Goal: Transaction & Acquisition: Purchase product/service

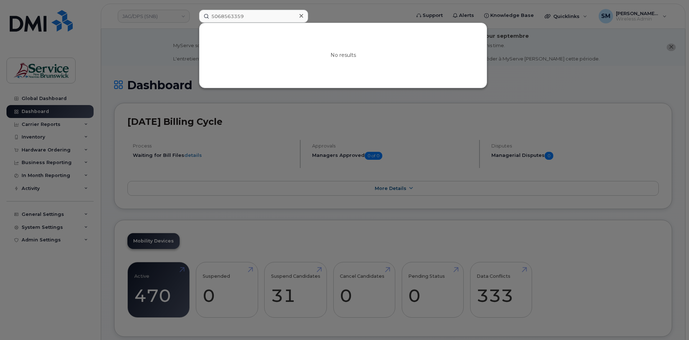
click at [152, 13] on div at bounding box center [344, 170] width 689 height 340
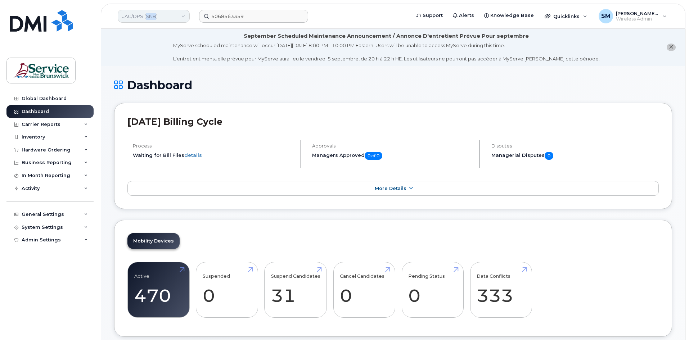
click at [152, 13] on link "JAG/DPS (SNB)" at bounding box center [154, 16] width 72 height 13
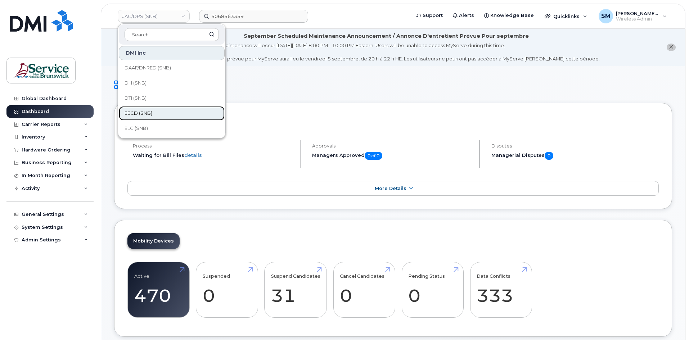
click at [152, 108] on link "EECD (SNB)" at bounding box center [172, 113] width 106 height 14
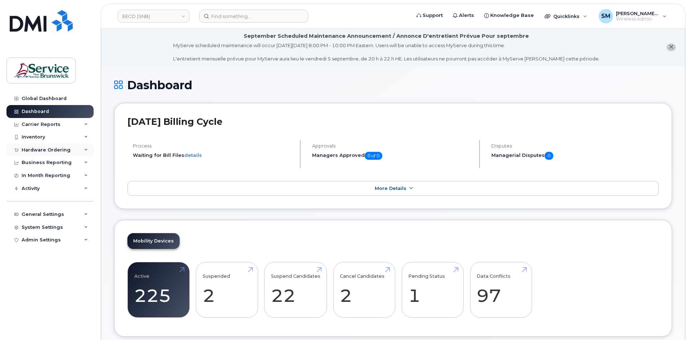
click at [50, 153] on div "Hardware Ordering" at bounding box center [49, 150] width 87 height 13
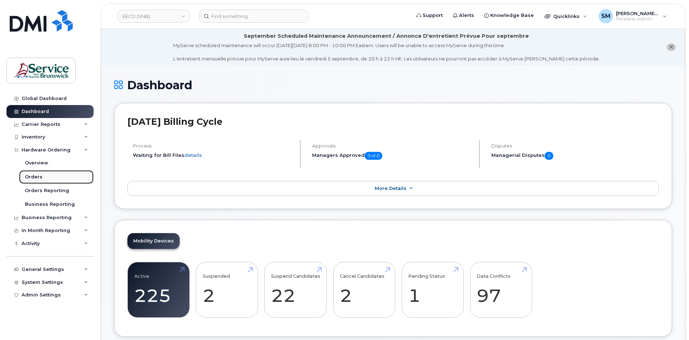
click at [62, 175] on link "Orders" at bounding box center [56, 177] width 75 height 14
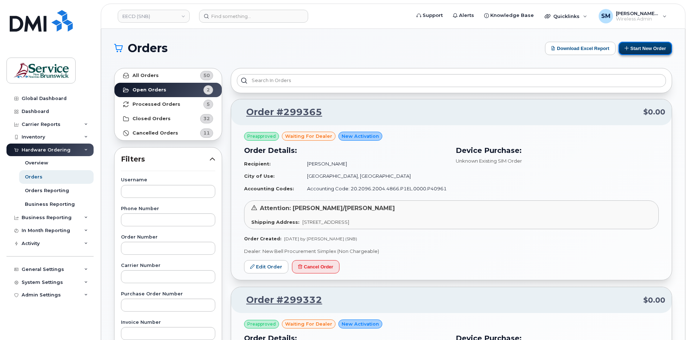
click at [652, 49] on button "Start New Order" at bounding box center [646, 48] width 54 height 13
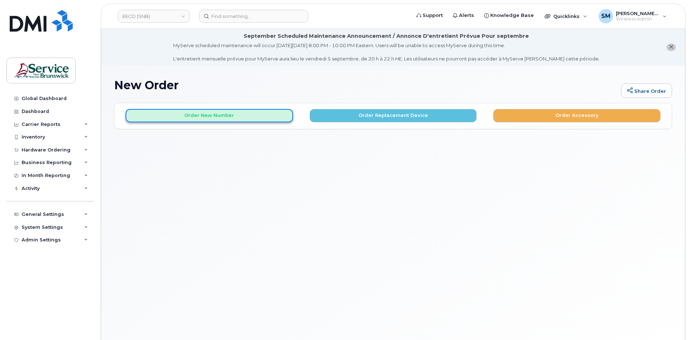
click at [233, 119] on button "Order New Number" at bounding box center [210, 115] width 168 height 13
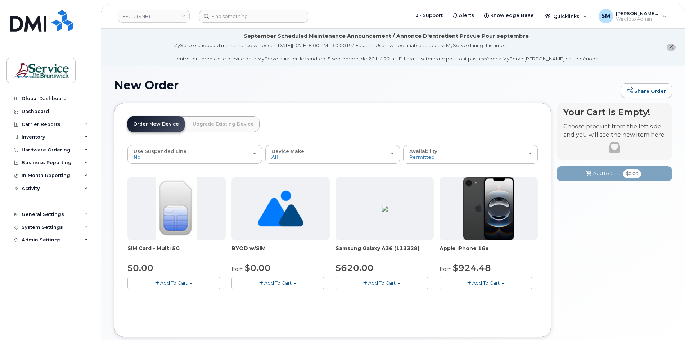
click at [475, 283] on span "Add To Cart" at bounding box center [486, 283] width 27 height 6
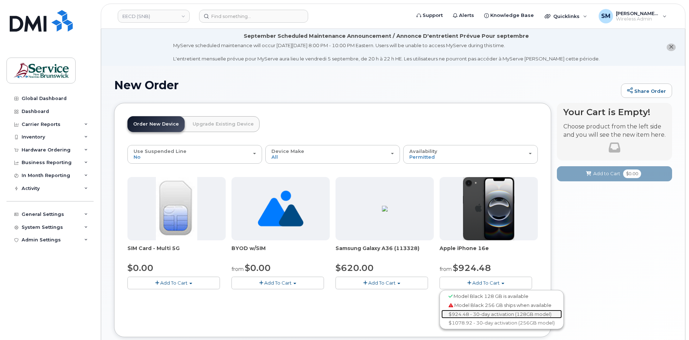
click at [470, 311] on link "$924.48 - 30-day activation (128GB model)" at bounding box center [502, 314] width 121 height 9
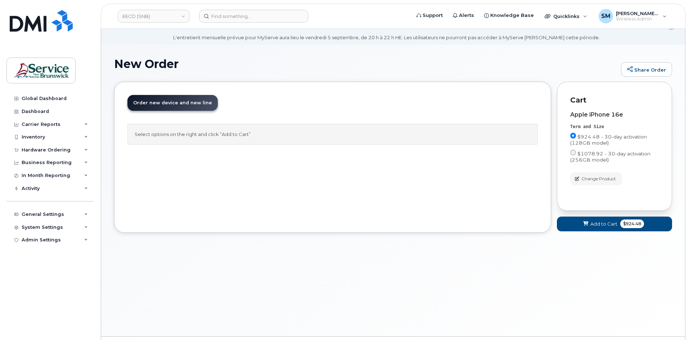
scroll to position [41, 0]
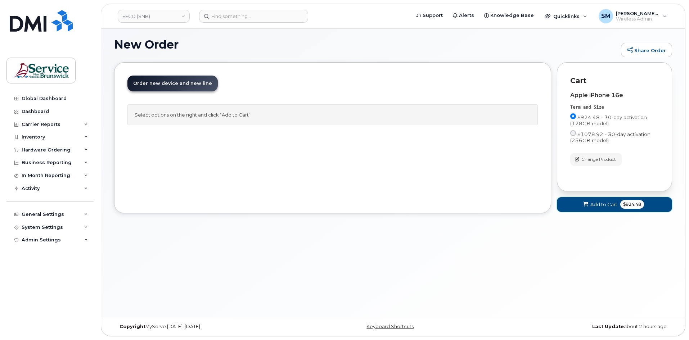
click at [607, 209] on button "Add to Cart $924.48" at bounding box center [614, 204] width 115 height 15
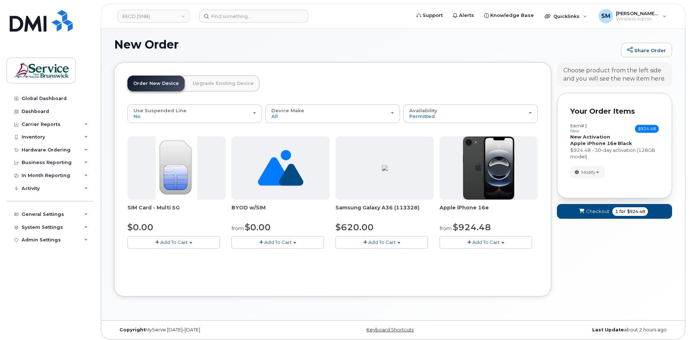
scroll to position [44, 0]
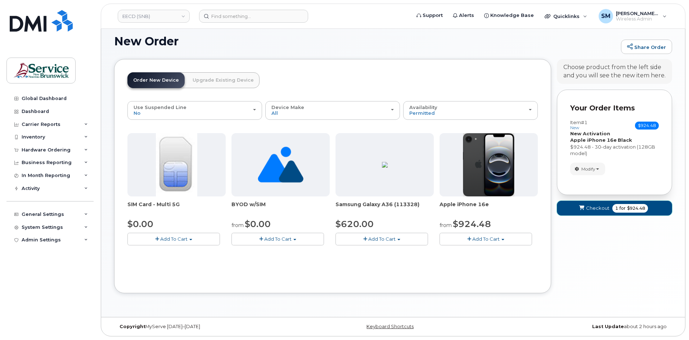
click at [591, 204] on button "Checkout 1 for $924.48" at bounding box center [614, 208] width 115 height 15
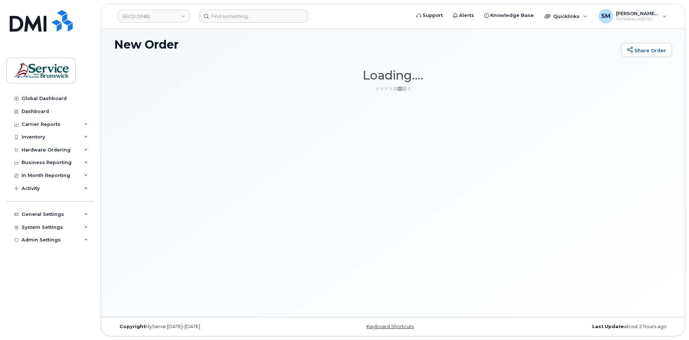
scroll to position [41, 0]
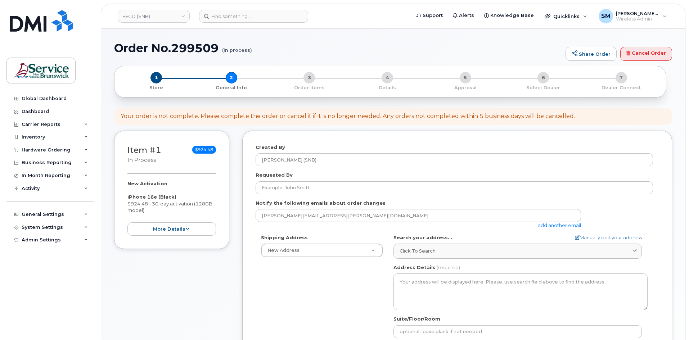
select select
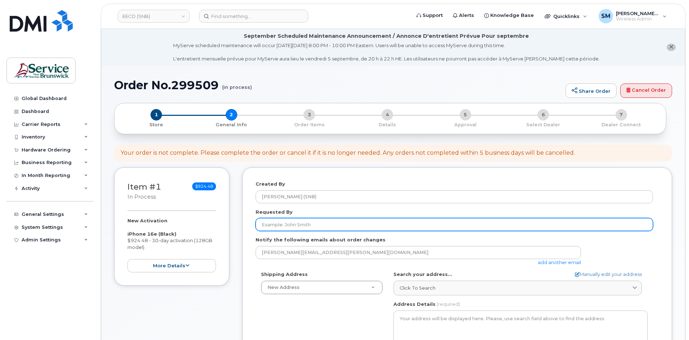
click at [363, 225] on input "Requested By" at bounding box center [455, 224] width 398 height 13
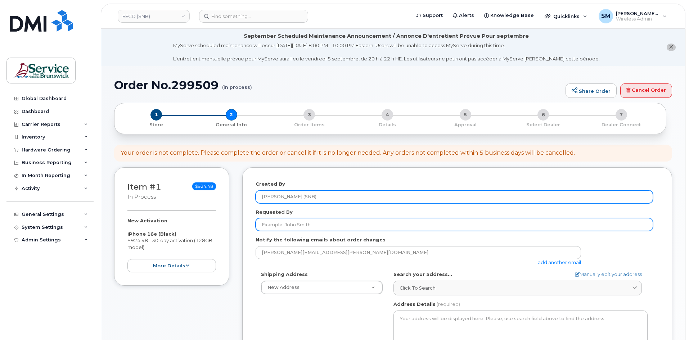
paste input "Mylene.Ouellette@gnb.ca"
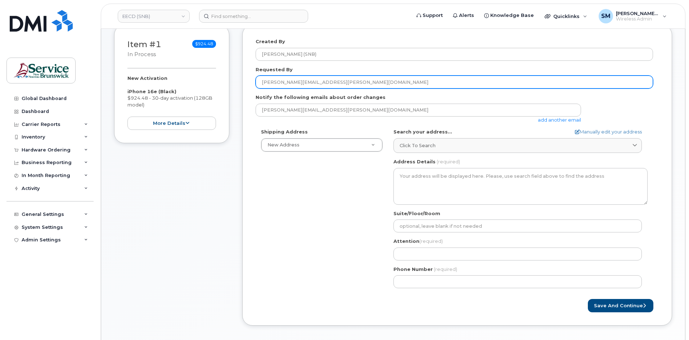
scroll to position [144, 0]
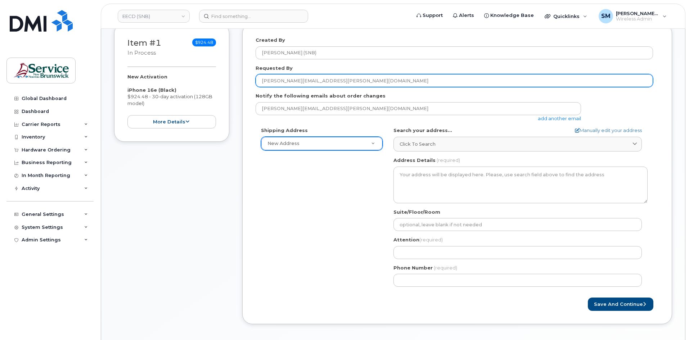
type input "Mylene.Ouellette@gnb.ca"
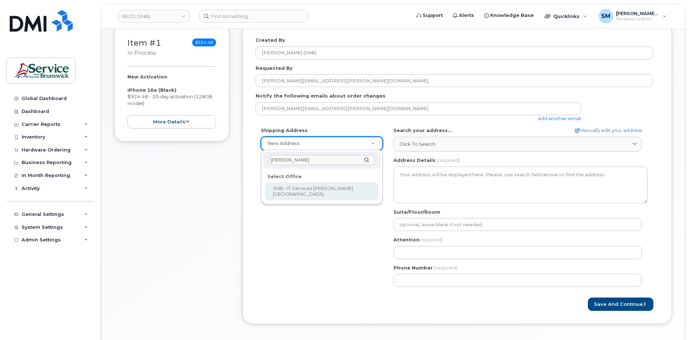
type input "jones"
select select
type textarea "105-1600 Main St Moncton New Brunswick E1E 1G5"
type input "Fred Doiron/Jeff McIntyre/Vincent Hache/Sebastien Bernard"
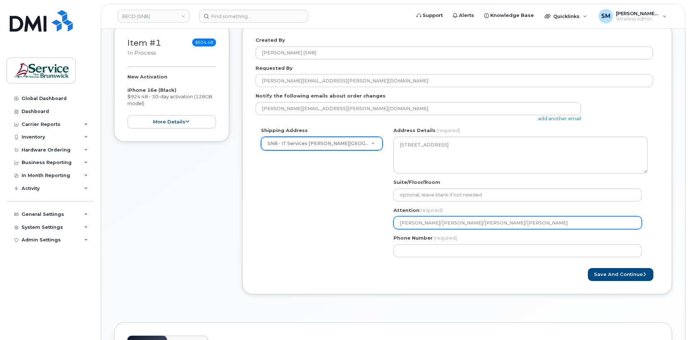
drag, startPoint x: 561, startPoint y: 221, endPoint x: 461, endPoint y: 233, distance: 100.5
click at [461, 233] on div "NB Moncton Search your address... Manually edit your address Click to search No…" at bounding box center [520, 194] width 265 height 135
select select
type input "Fred Doiron/Jeff McIntyre/"
select select
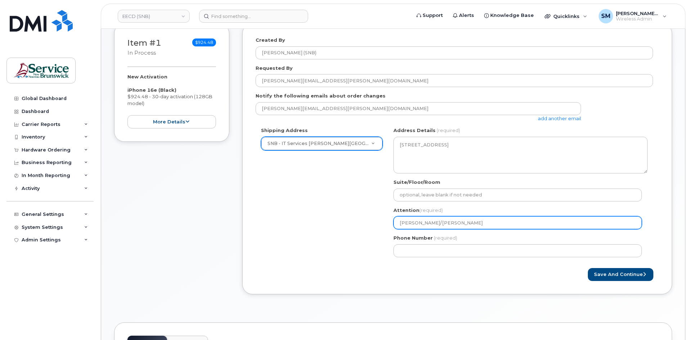
type input "[PERSON_NAME]/[PERSON_NAME]"
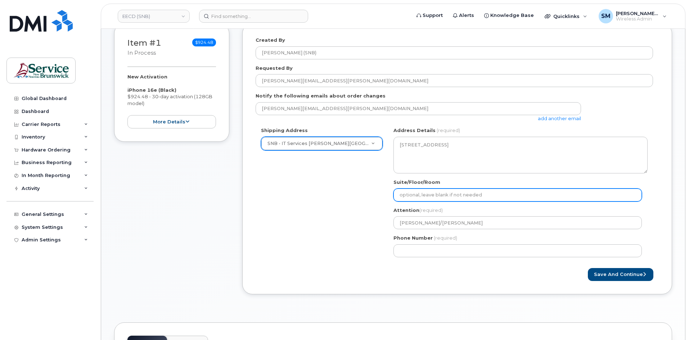
click at [426, 195] on input "Suite/Floor/Room" at bounding box center [518, 195] width 249 height 13
paste input "WO0000000483099"
select select
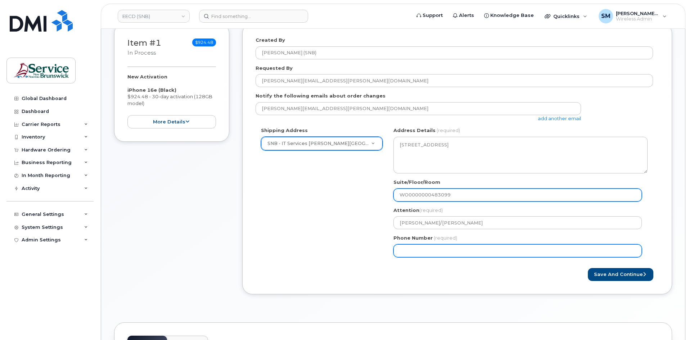
type input "WO0000000483099"
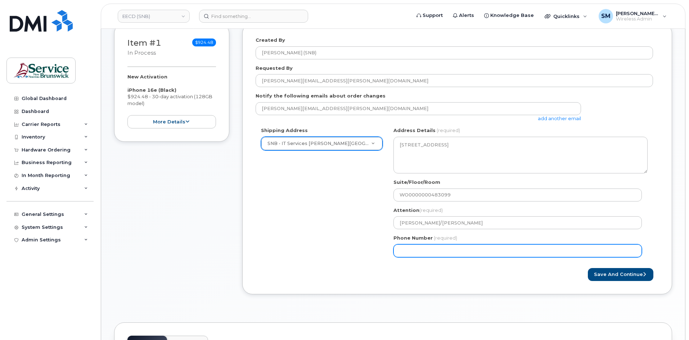
click at [413, 254] on input "Phone Number" at bounding box center [518, 251] width 249 height 13
select select
type input "506639633"
select select
type input "5066396338"
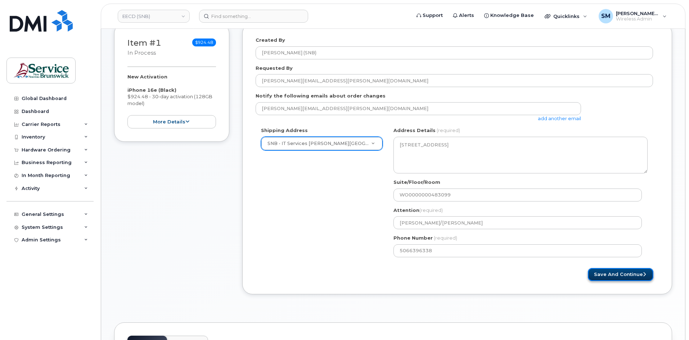
click at [629, 272] on button "Save and Continue" at bounding box center [621, 274] width 66 height 13
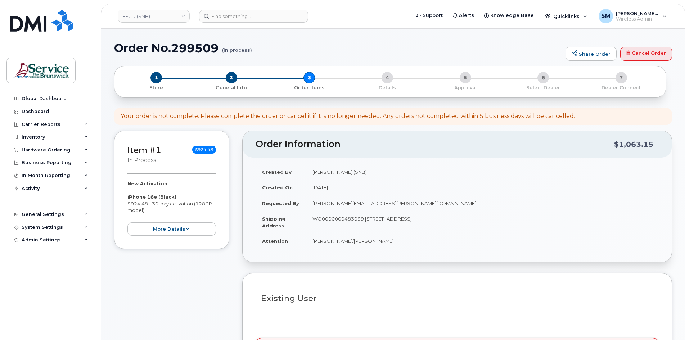
select select
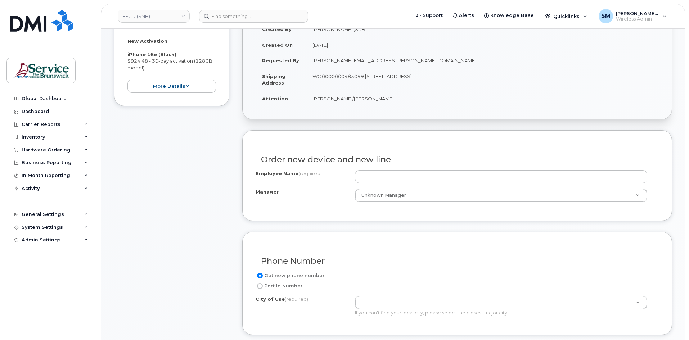
scroll to position [180, 0]
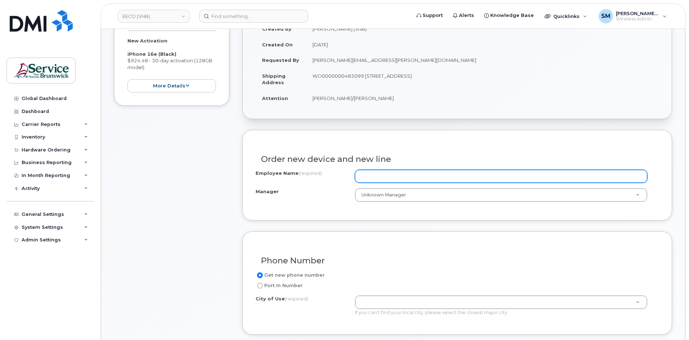
click at [385, 172] on input "Employee Name (required)" at bounding box center [501, 176] width 292 height 13
paste input "[PERSON_NAME]"
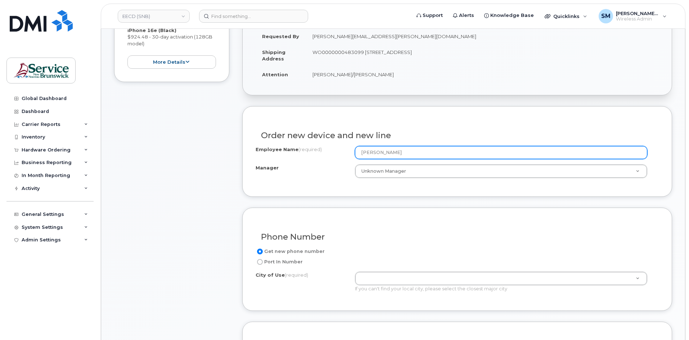
scroll to position [252, 0]
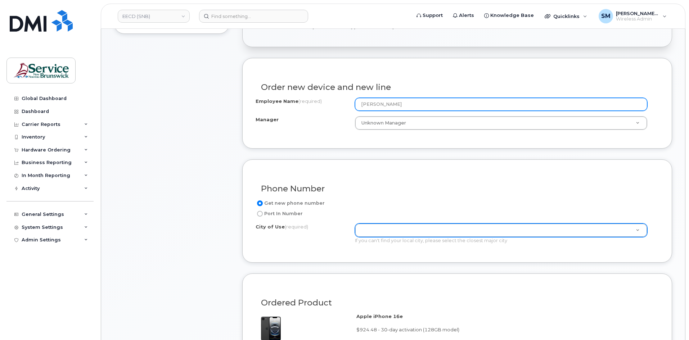
type input "[PERSON_NAME]"
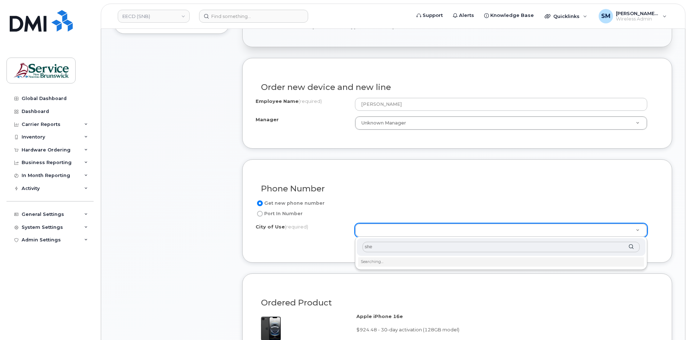
type input "shed"
type input "2058"
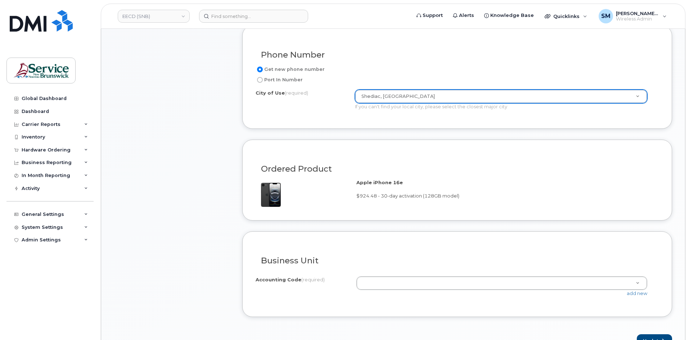
scroll to position [396, 0]
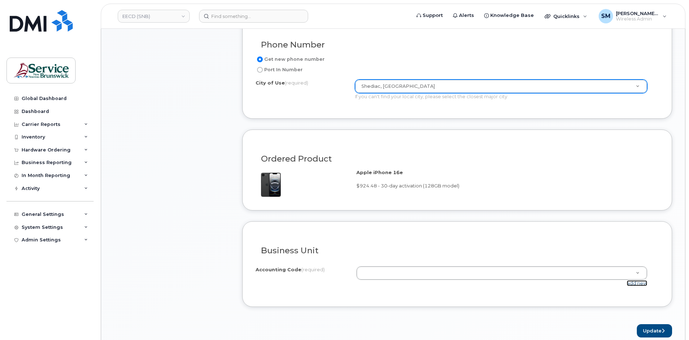
click at [638, 283] on link "add new" at bounding box center [637, 284] width 21 height 6
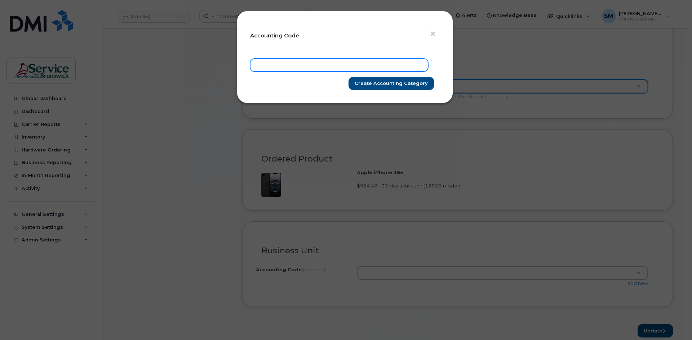
click at [367, 65] on input "text" at bounding box center [339, 65] width 178 height 13
paste input "20.2096.2004.4866.P1EL.0000.P40961"
click at [259, 64] on input "20.2096.2004.4866.P1EL.0000.P40961" at bounding box center [339, 65] width 178 height 13
type input "20.2096.2004.4866.P1EL.0000.P40961"
click at [383, 82] on input "Create Accounting category" at bounding box center [390, 83] width 85 height 13
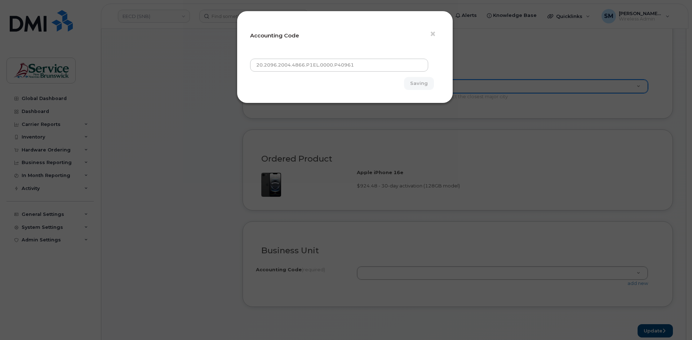
type input "Create Accounting category"
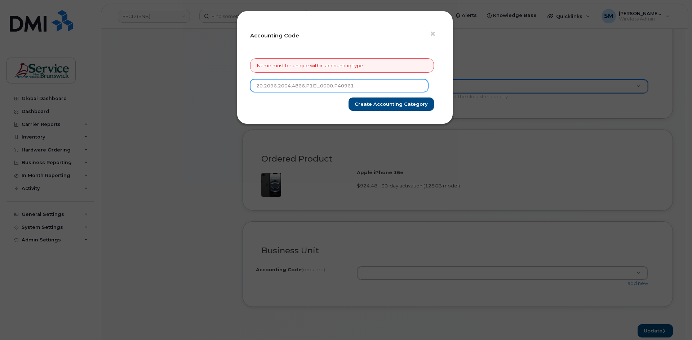
drag, startPoint x: 178, startPoint y: 84, endPoint x: 135, endPoint y: 81, distance: 42.9
click at [125, 84] on div "× Accounting Code Name must be unique within accounting type 20.2096.2004.4866.…" at bounding box center [346, 170] width 692 height 340
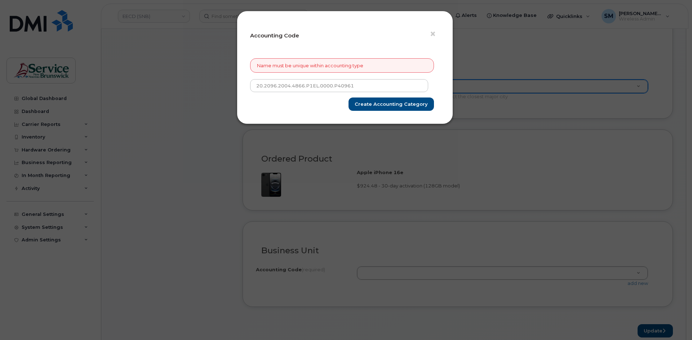
click at [560, 171] on div "× Accounting Code Name must be unique within accounting type 20.2096.2004.4866.…" at bounding box center [346, 170] width 692 height 340
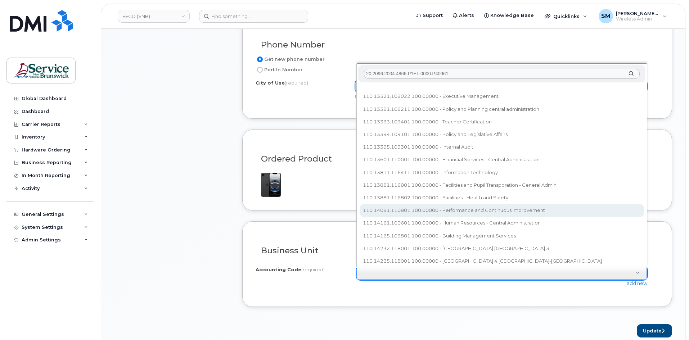
scroll to position [0, 0]
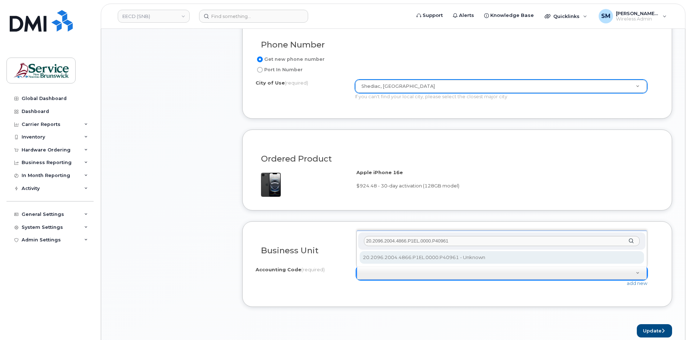
type input "20.2096.2004.4866.P1EL.0000.P40961"
select select "20.2096.2004.4866.P1EL.0000.P40961"
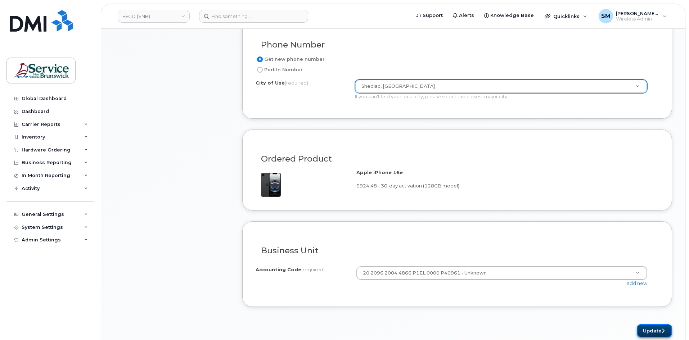
click at [646, 334] on button "Update" at bounding box center [654, 331] width 35 height 13
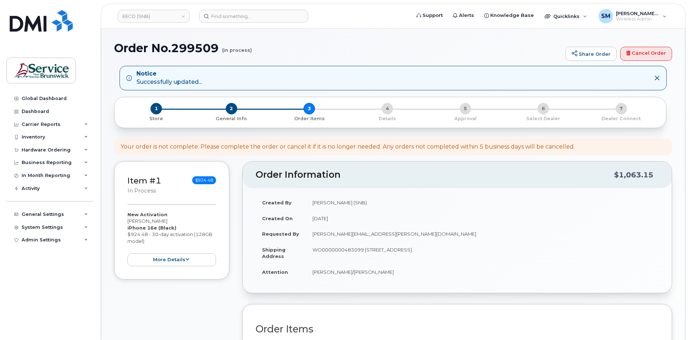
scroll to position [253, 0]
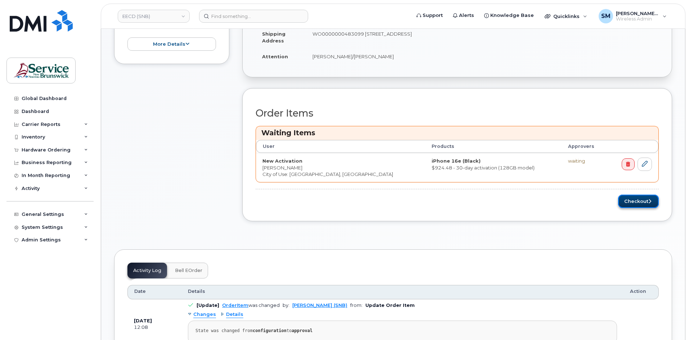
click at [634, 200] on button "Checkout" at bounding box center [638, 201] width 41 height 13
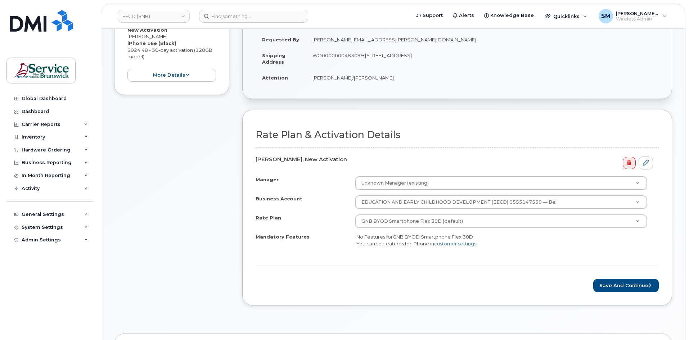
scroll to position [216, 0]
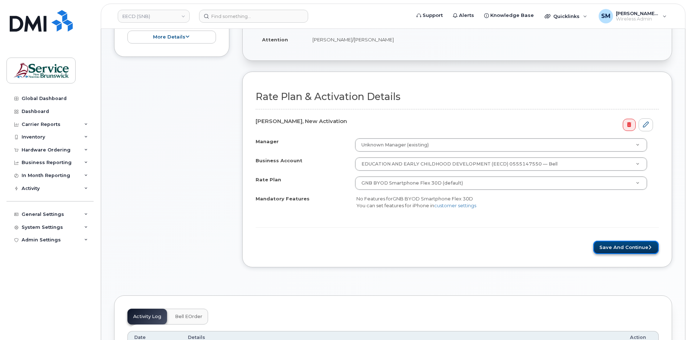
click at [644, 251] on button "Save and Continue" at bounding box center [627, 247] width 66 height 13
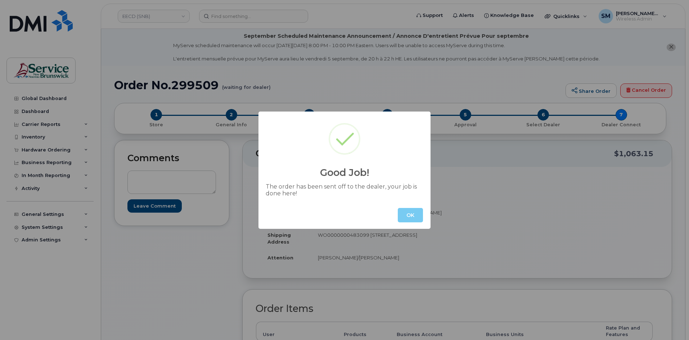
click at [412, 214] on button "OK" at bounding box center [410, 215] width 25 height 14
